Goal: Check status

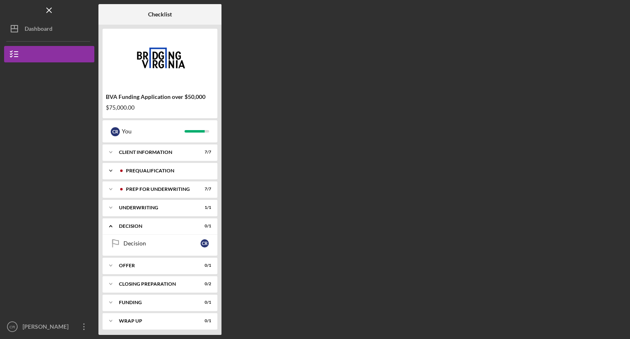
click at [179, 175] on div "Icon/Expander Prequalification 11 / 11" at bounding box center [159, 170] width 115 height 16
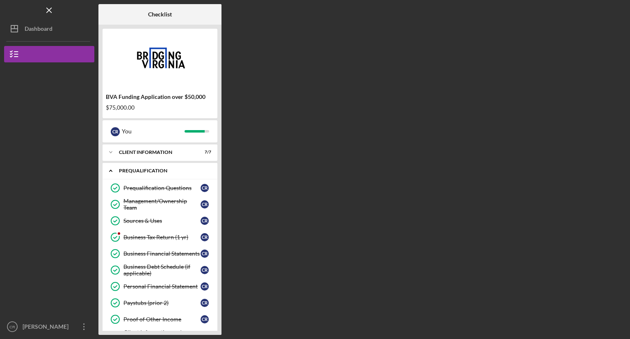
click at [182, 173] on div "Icon/Expander Prequalification 11 / 11" at bounding box center [159, 170] width 115 height 17
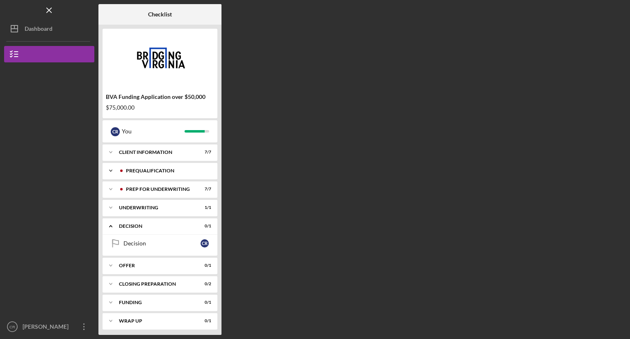
click at [181, 173] on div "Prequalification" at bounding box center [166, 170] width 81 height 5
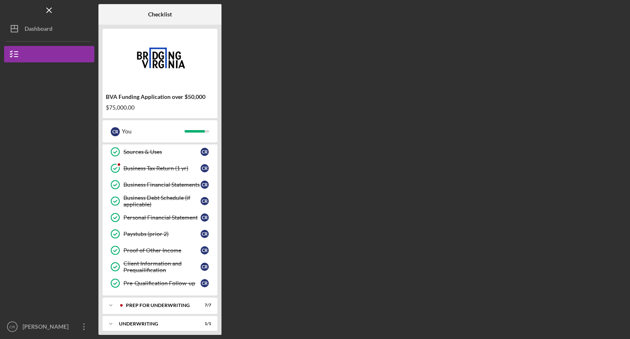
scroll to position [69, 0]
click at [178, 171] on link "Business Tax Return (1 yr) Business Tax Return (1 yr) C R" at bounding box center [160, 168] width 107 height 16
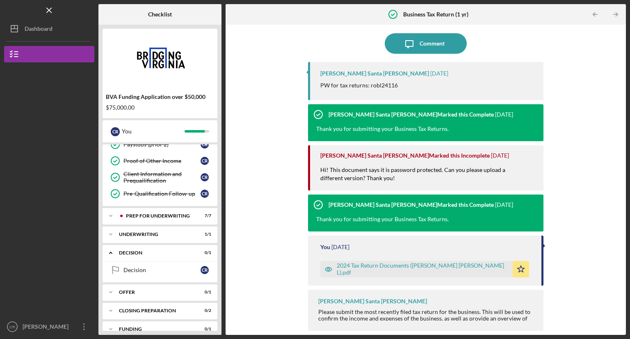
scroll to position [167, 0]
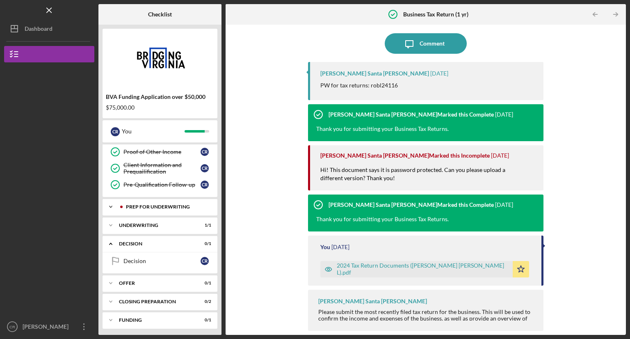
click at [197, 207] on div "Prep for Underwriting" at bounding box center [166, 206] width 81 height 5
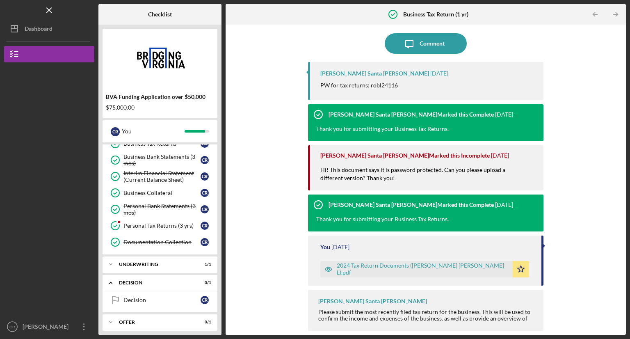
scroll to position [249, 0]
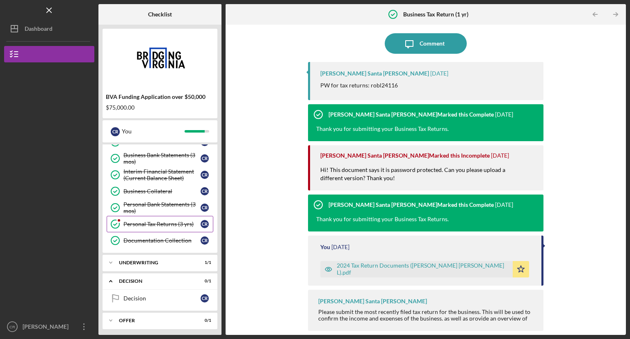
click at [189, 223] on div "Personal Tax Returns (3 yrs)" at bounding box center [161, 224] width 77 height 7
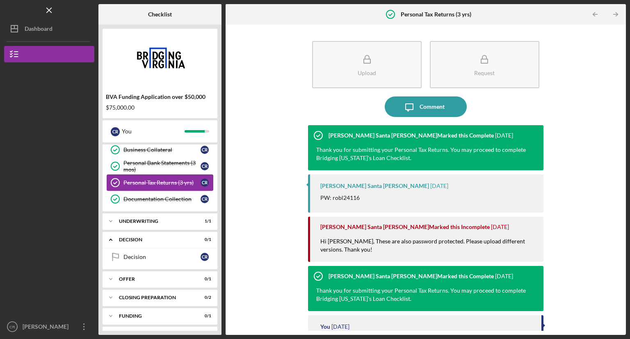
scroll to position [298, 0]
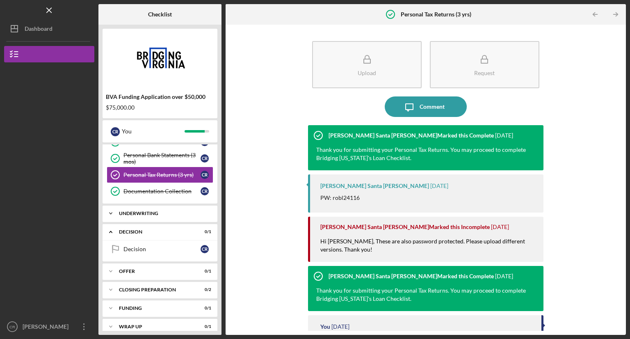
click at [204, 211] on div "Underwriting" at bounding box center [163, 213] width 88 height 5
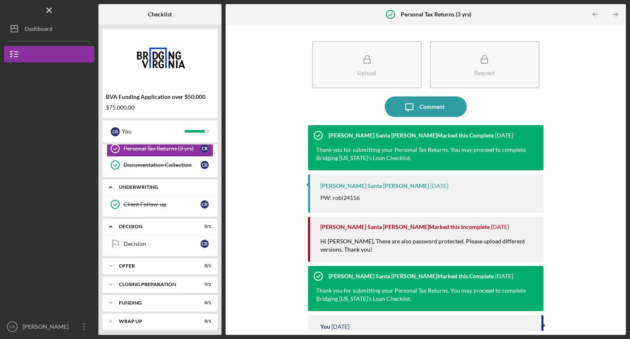
click at [191, 263] on div "Offer" at bounding box center [155, 265] width 72 height 5
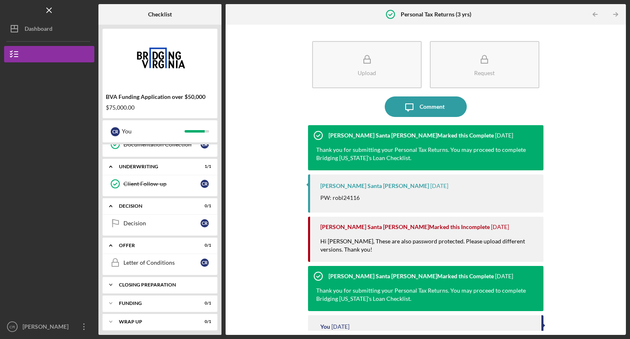
click at [204, 283] on div "Icon/Expander Closing Preparation 0 / 2" at bounding box center [159, 284] width 115 height 16
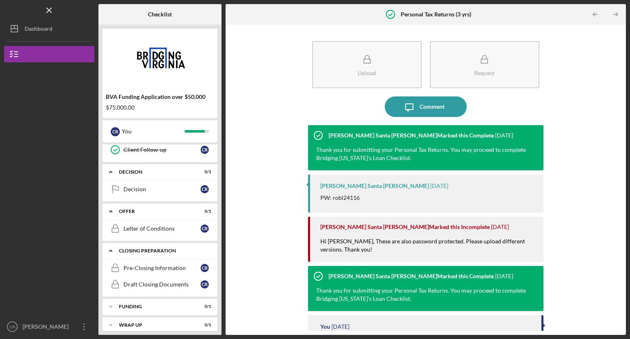
scroll to position [382, 0]
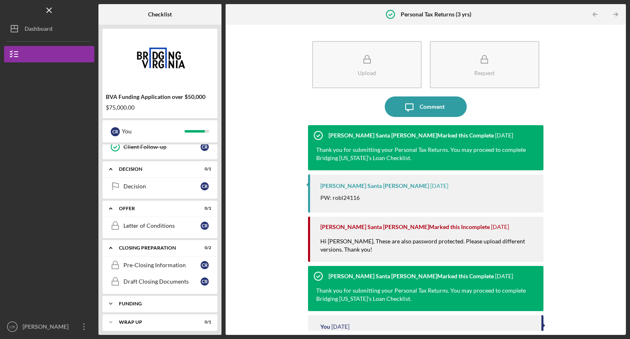
click at [200, 301] on div "Funding" at bounding box center [163, 303] width 88 height 5
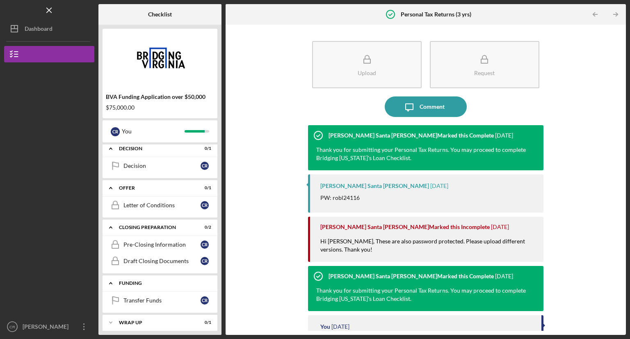
click at [200, 281] on div "Icon/Expander Funding 0 / 1" at bounding box center [159, 283] width 115 height 17
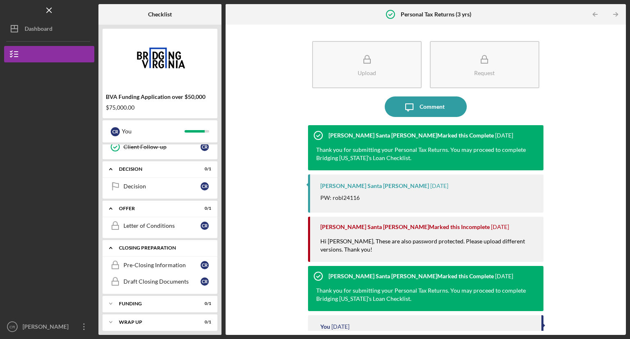
click at [183, 245] on div "Closing Preparation" at bounding box center [163, 247] width 88 height 5
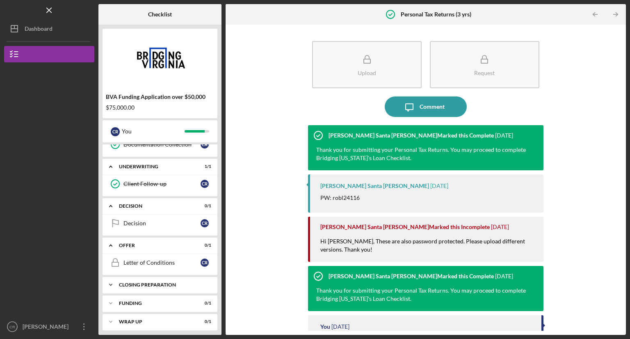
click at [172, 244] on div "Icon/Expander Offer 0 / 1" at bounding box center [159, 245] width 115 height 17
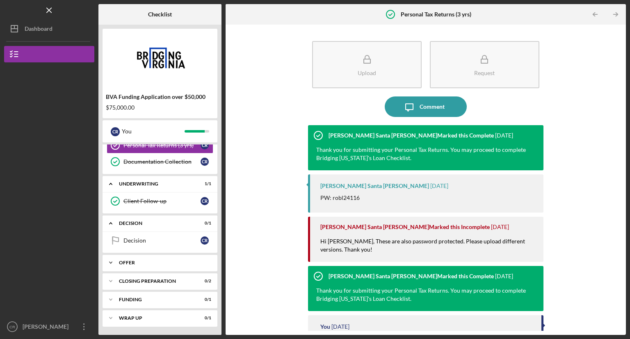
scroll to position [325, 0]
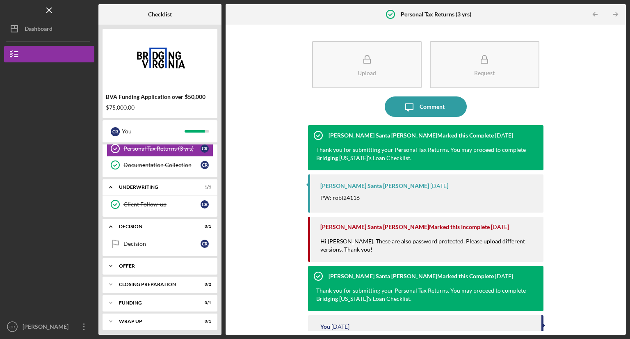
click at [182, 224] on div "Decision" at bounding box center [155, 226] width 72 height 5
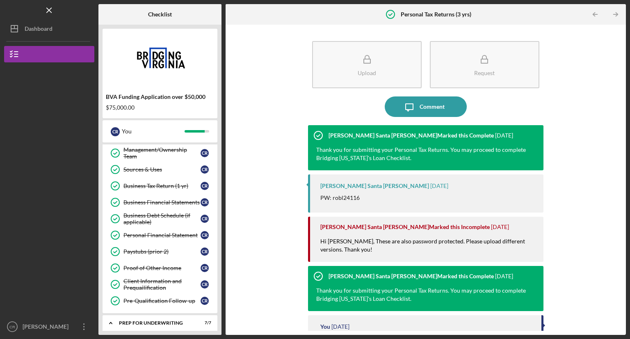
scroll to position [0, 0]
